Goal: Task Accomplishment & Management: Use online tool/utility

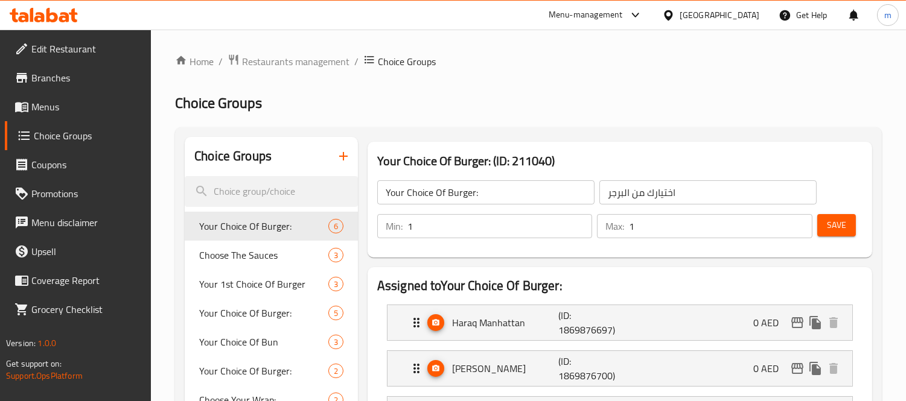
click at [431, 107] on h2 "Choice Groups" at bounding box center [528, 103] width 707 height 19
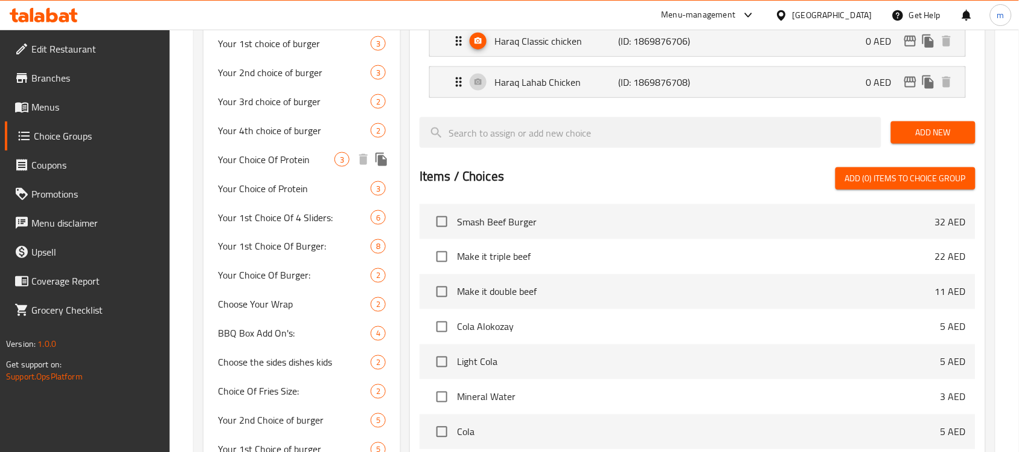
scroll to position [444, 0]
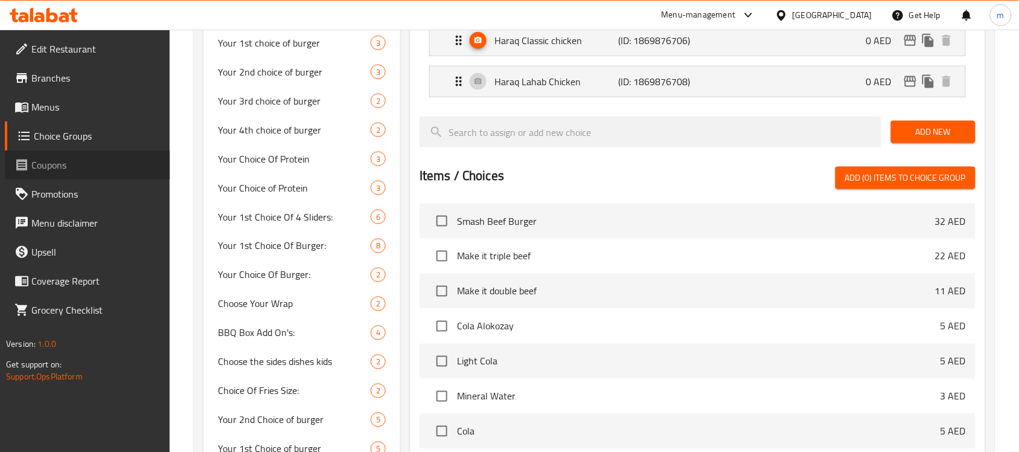
click at [169, 169] on link "Coupons" at bounding box center [87, 164] width 165 height 29
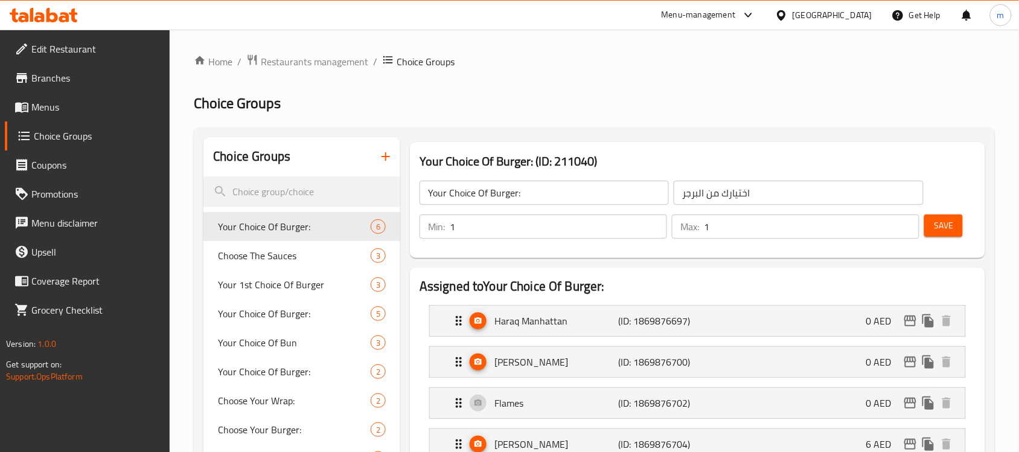
click at [666, 66] on ol "Home / Restaurants management / Choice Groups" at bounding box center [594, 62] width 801 height 16
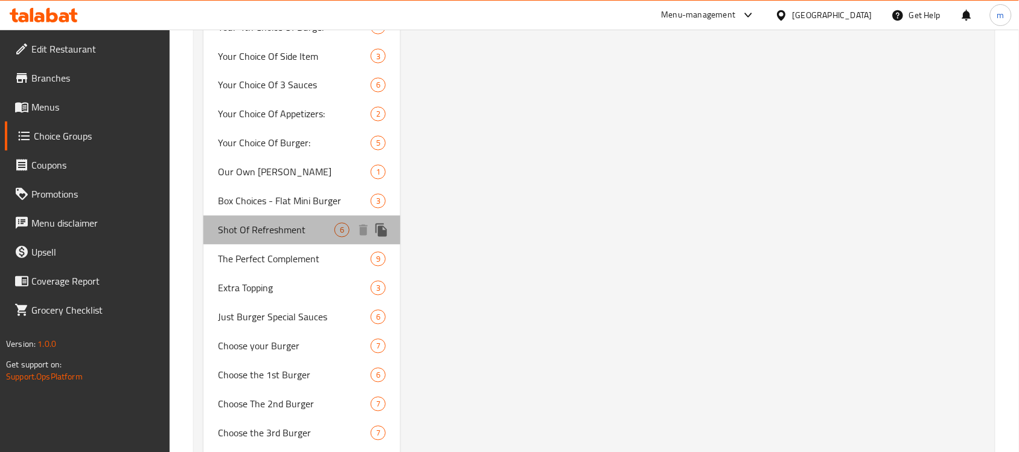
click at [276, 223] on span "Shot Of Refreshment" at bounding box center [276, 230] width 117 height 14
type input "Shot Of Refreshment"
type input "جرعة من الانتعاش"
type input "0"
type input "6"
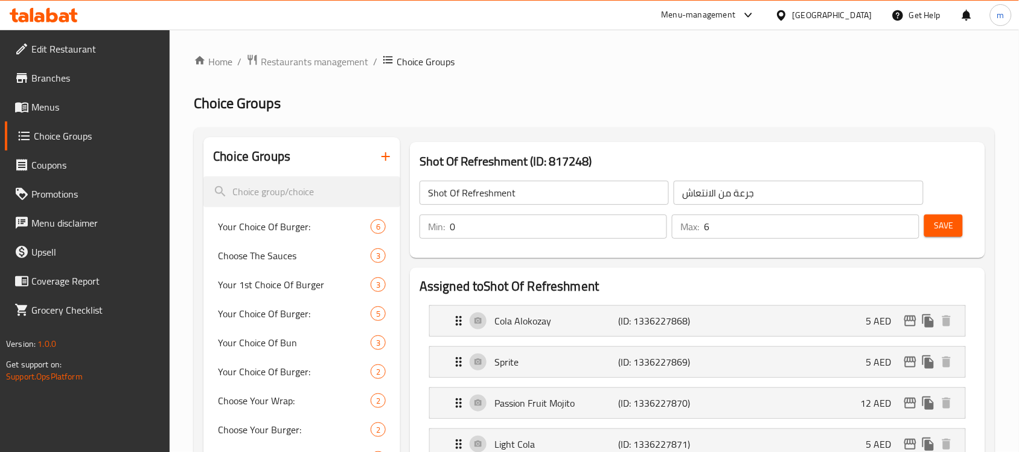
click at [438, 189] on input "Shot Of Refreshment" at bounding box center [544, 193] width 249 height 24
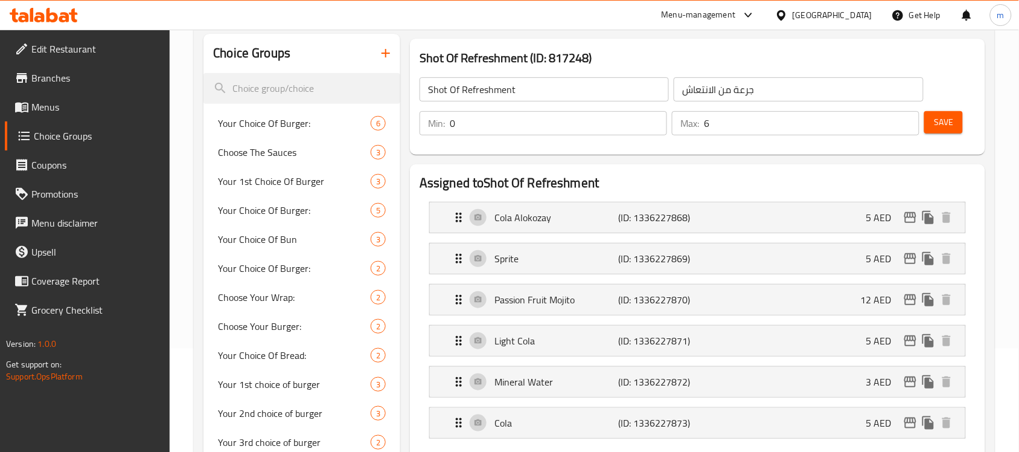
scroll to position [91, 0]
